Goal: Communication & Community: Answer question/provide support

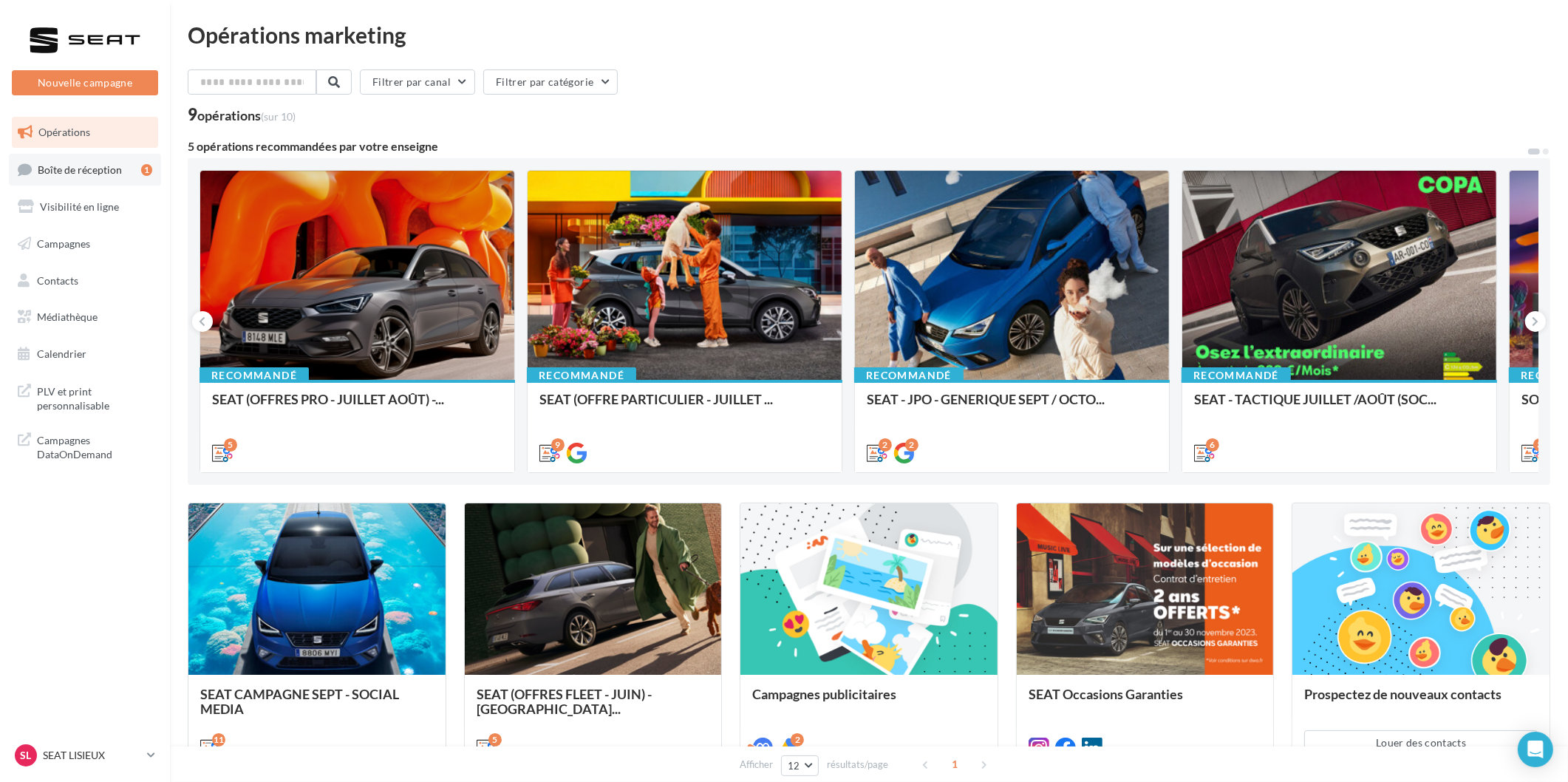
click at [59, 166] on span "Boîte de réception" at bounding box center [79, 169] width 84 height 12
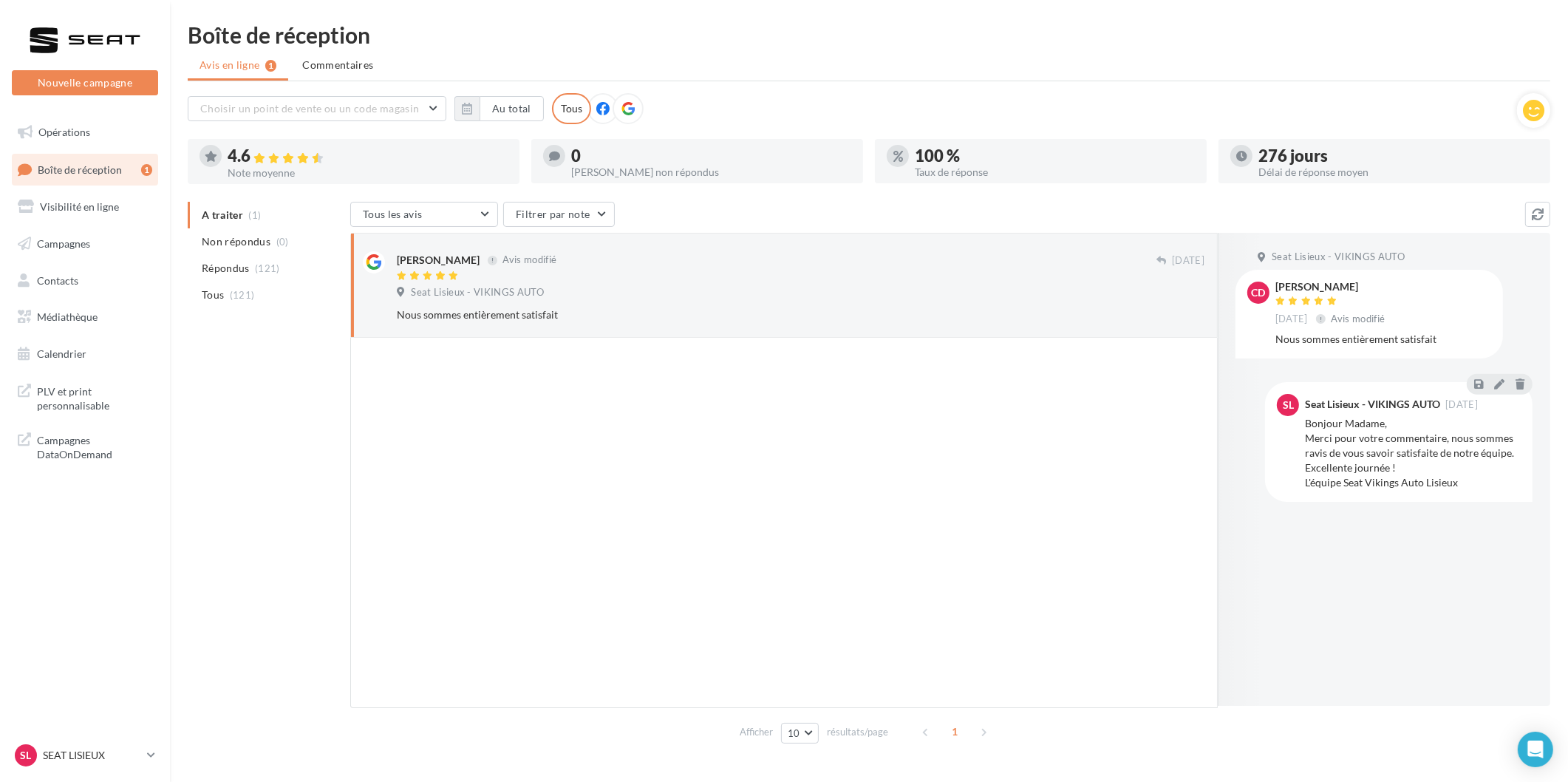
click at [1505, 394] on div at bounding box center [1499, 385] width 57 height 21
click at [1494, 392] on button at bounding box center [1498, 383] width 16 height 18
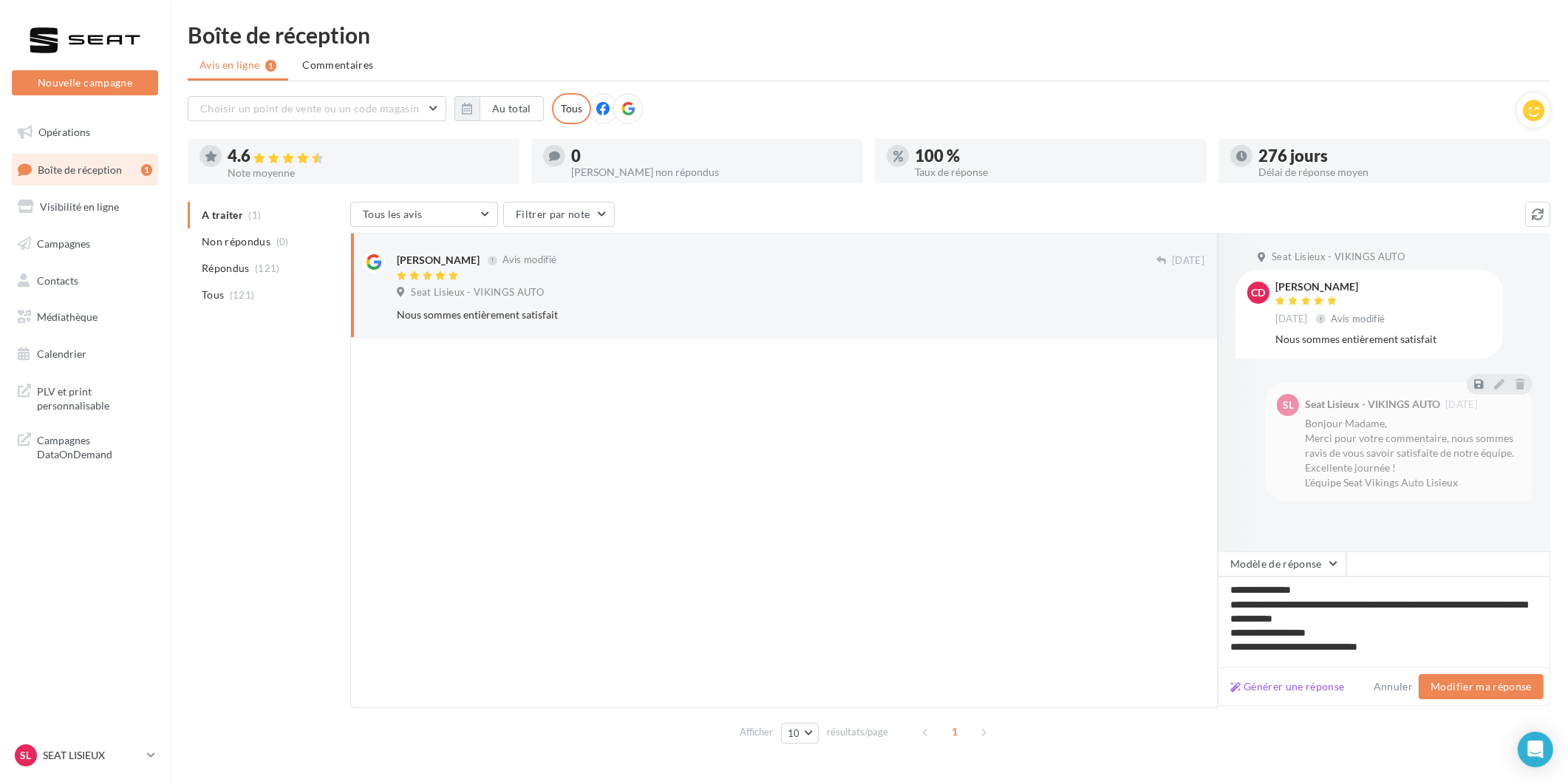
click at [1443, 629] on textarea "**********" at bounding box center [1383, 622] width 333 height 91
click at [1475, 677] on button "Modifier ma réponse" at bounding box center [1480, 686] width 125 height 25
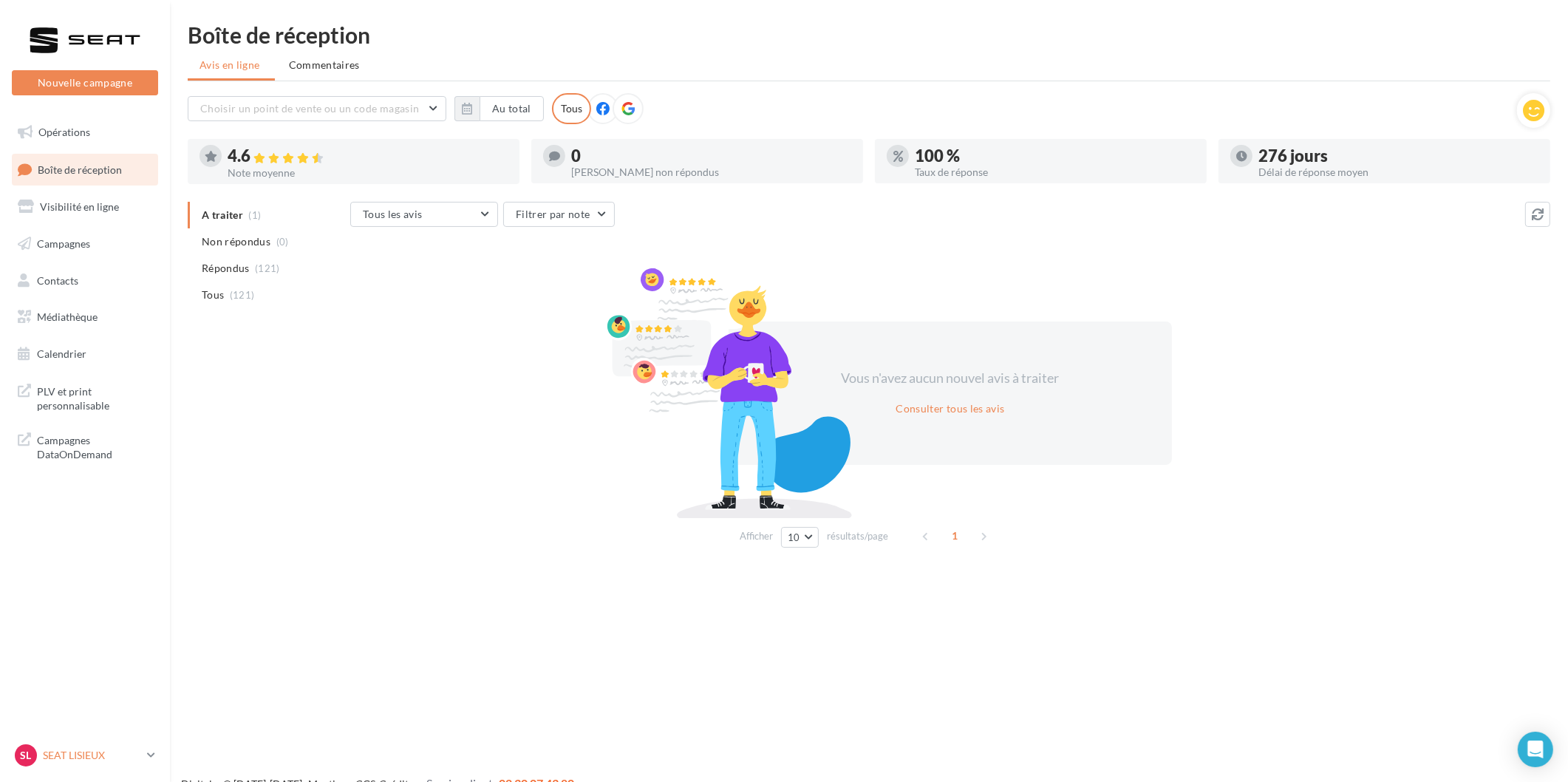
click at [78, 754] on p "SEAT LISIEUX" at bounding box center [91, 756] width 98 height 15
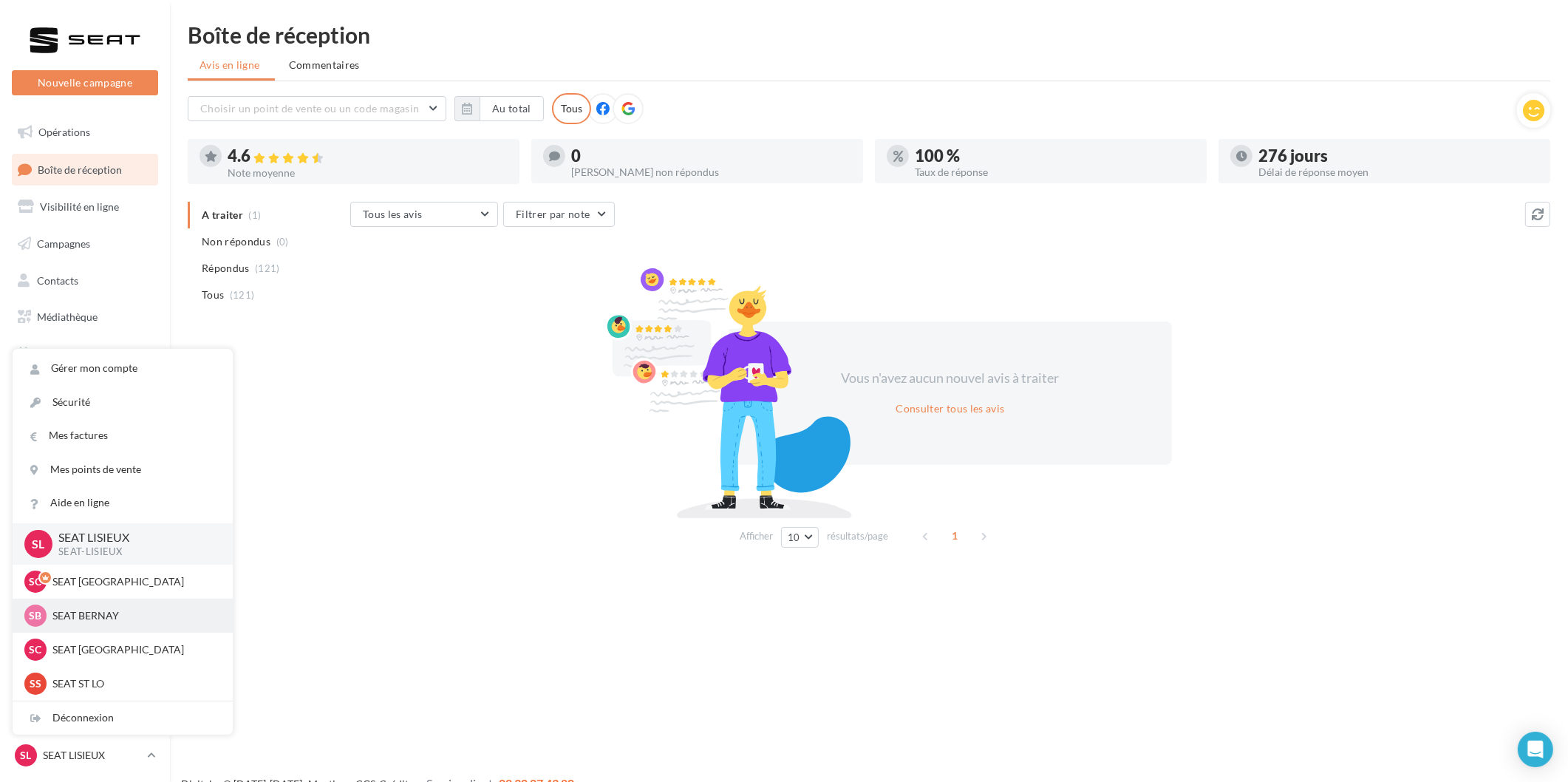
click at [84, 624] on div "SB SEAT BERNAY SEAT-[GEOGRAPHIC_DATA]" at bounding box center [122, 615] width 197 height 23
